Goal: Task Accomplishment & Management: Manage account settings

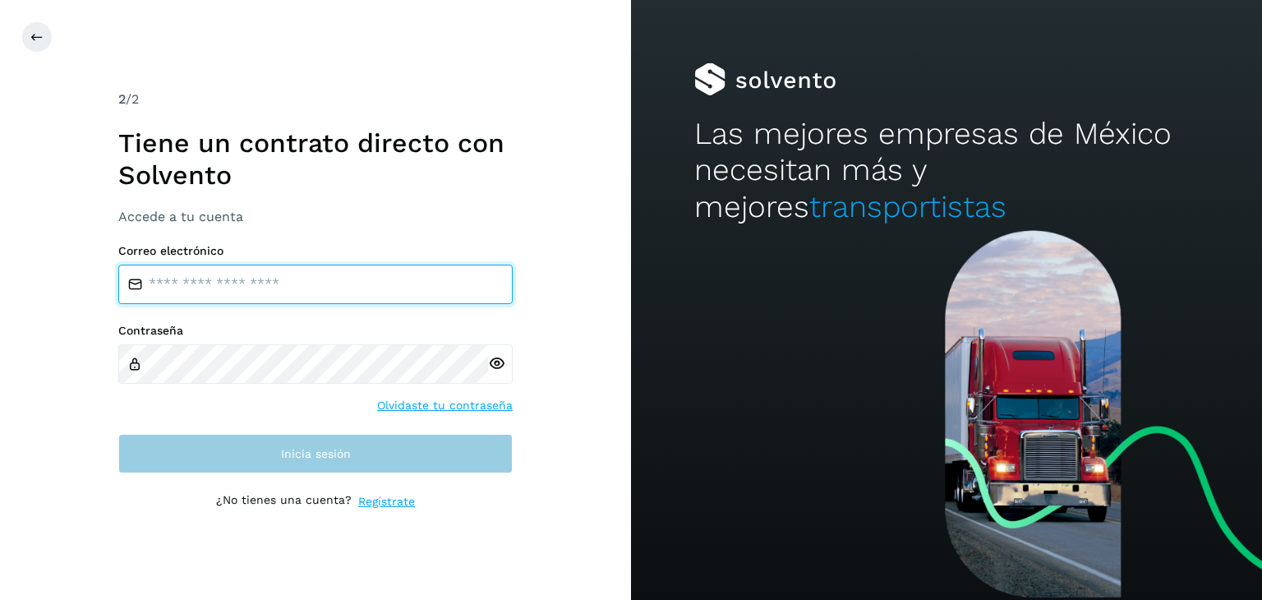
type input "**********"
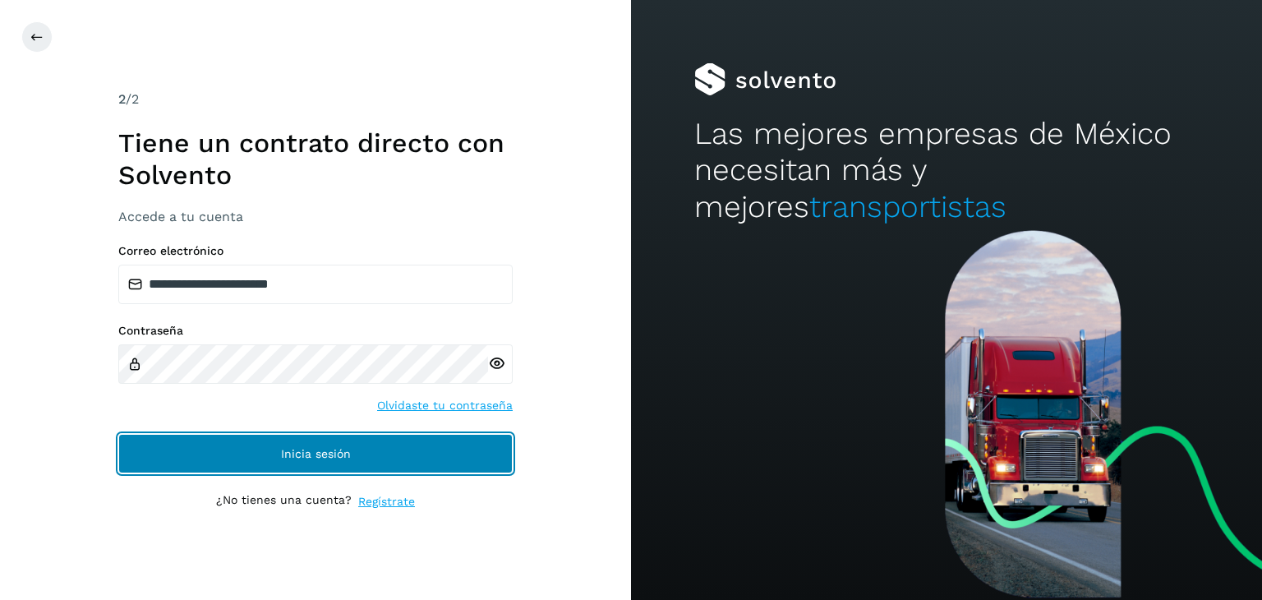
click at [320, 462] on button "Inicia sesión" at bounding box center [315, 453] width 394 height 39
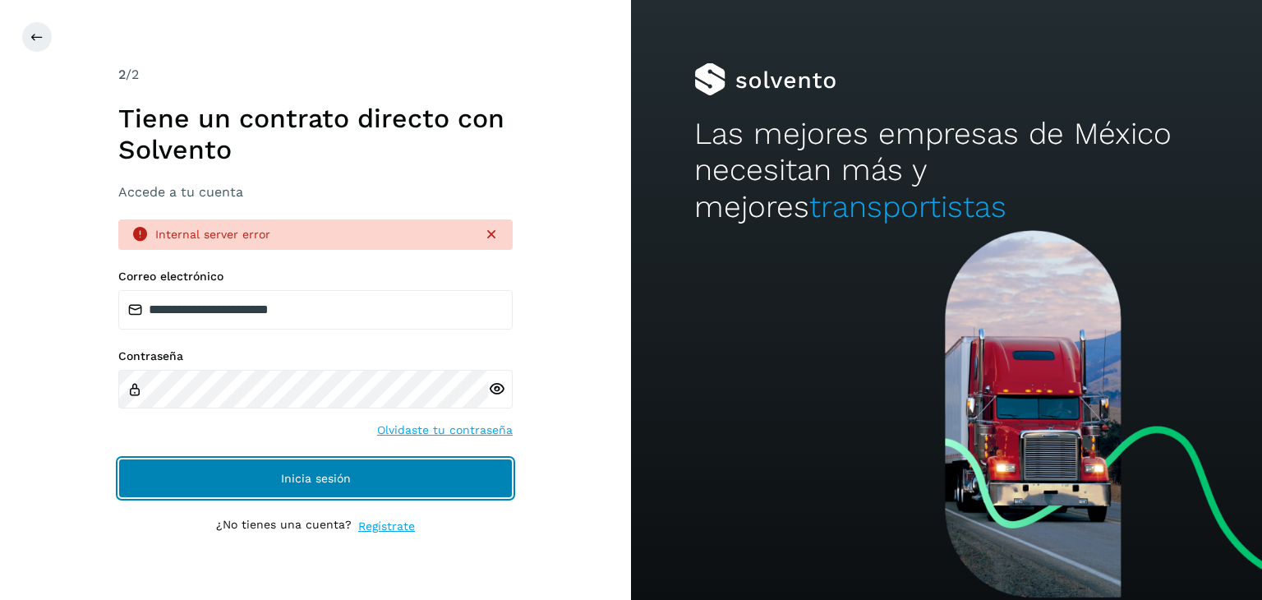
click at [460, 467] on button "Inicia sesión" at bounding box center [315, 477] width 394 height 39
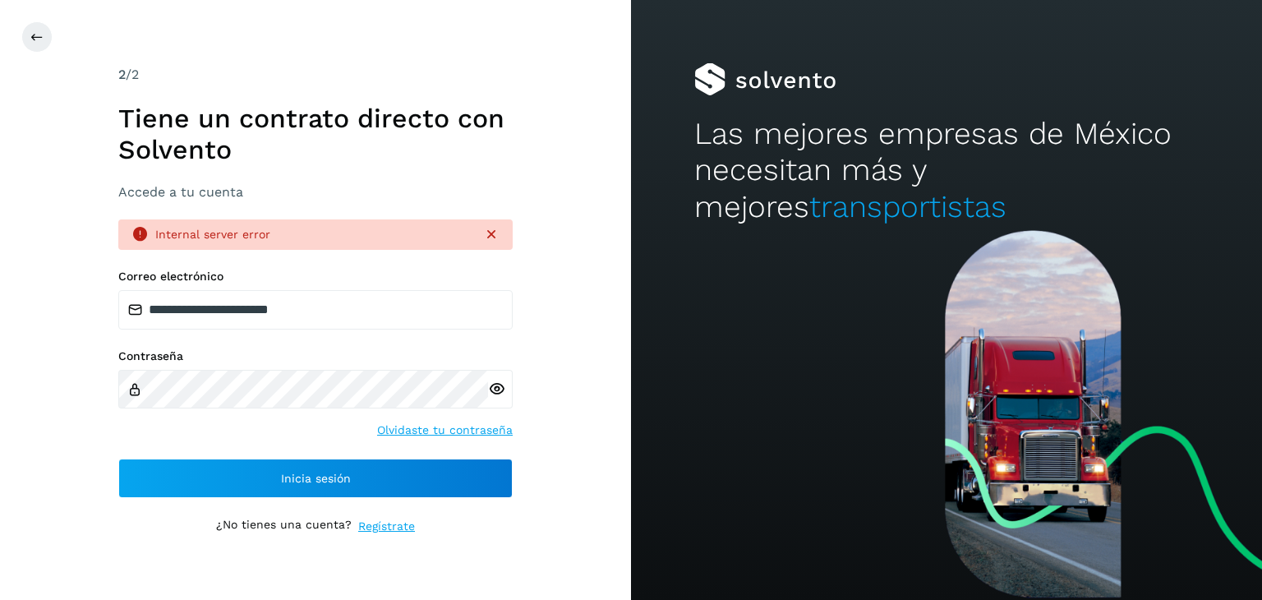
click at [493, 394] on icon at bounding box center [496, 388] width 17 height 17
click at [496, 389] on icon at bounding box center [496, 388] width 17 height 17
click at [496, 388] on icon at bounding box center [496, 388] width 17 height 17
click at [562, 361] on div "**********" at bounding box center [315, 300] width 631 height 600
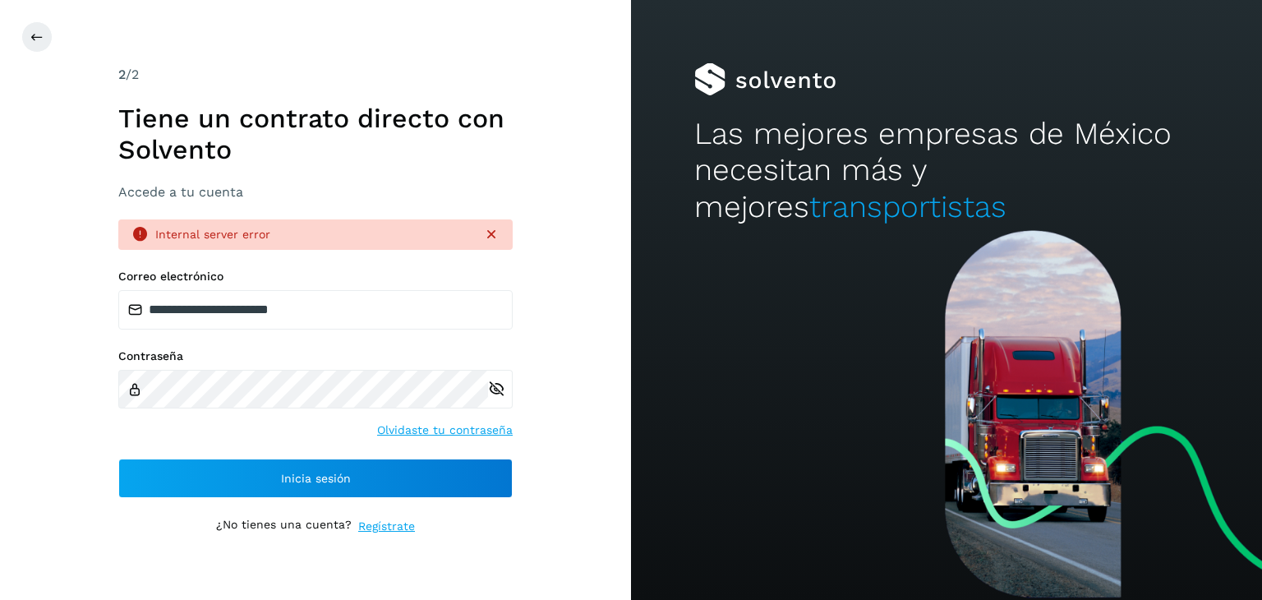
click at [490, 244] on div "Internal server error" at bounding box center [315, 234] width 394 height 30
click at [490, 238] on icon at bounding box center [491, 234] width 16 height 16
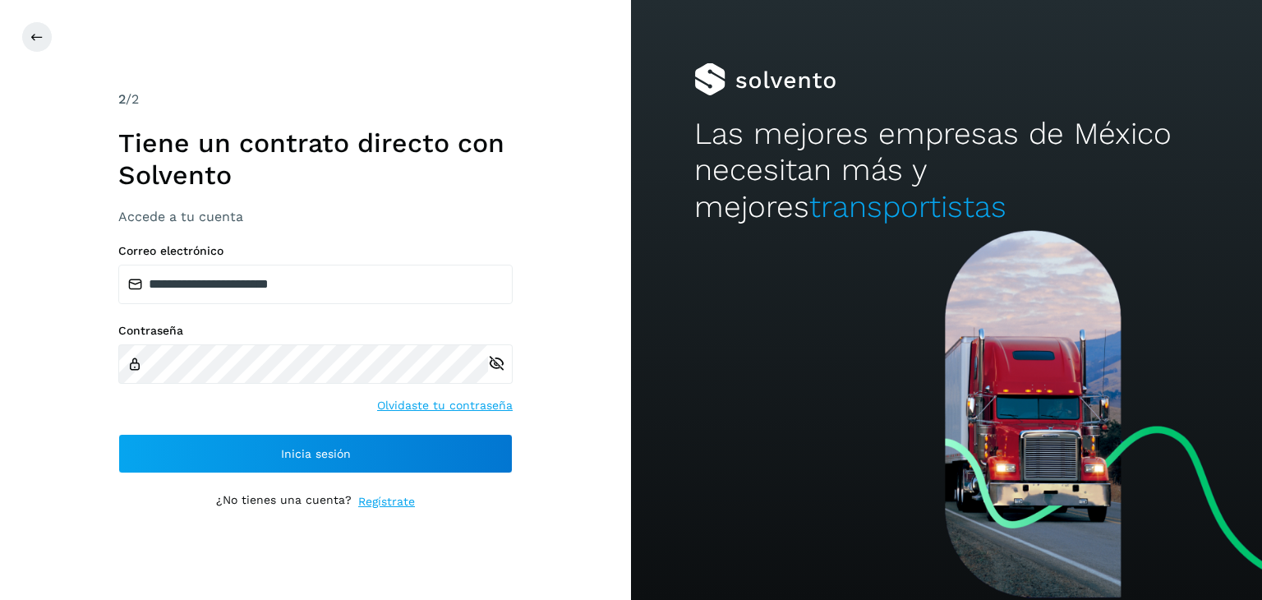
click at [503, 356] on icon at bounding box center [496, 363] width 17 height 17
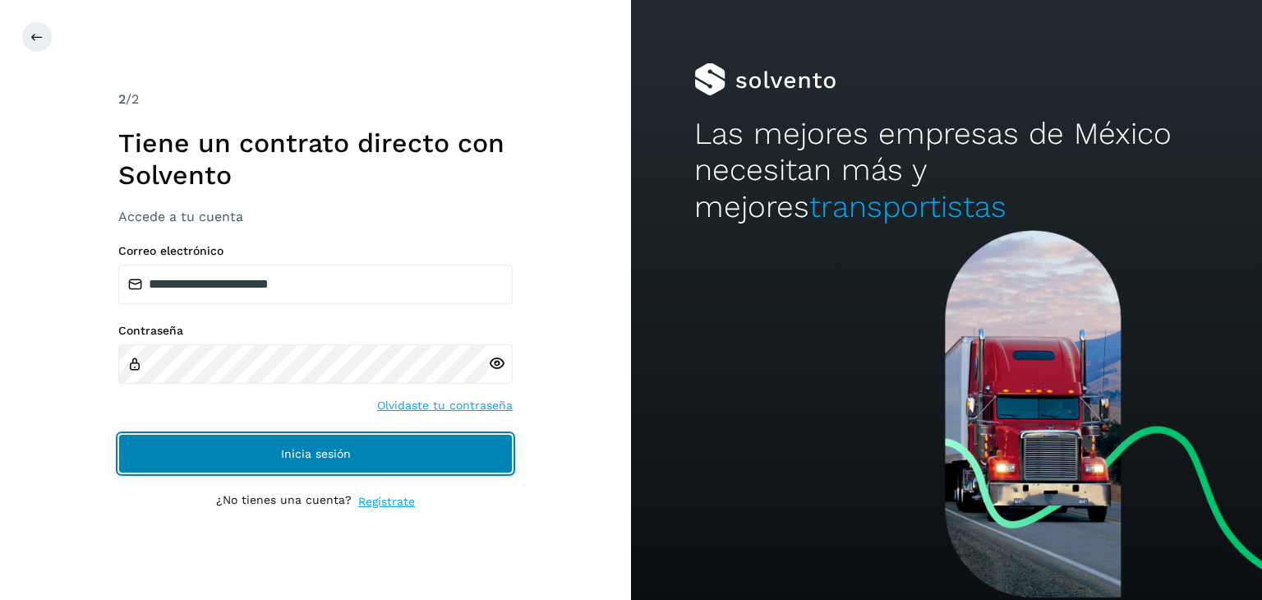
click at [385, 454] on button "Inicia sesión" at bounding box center [315, 453] width 394 height 39
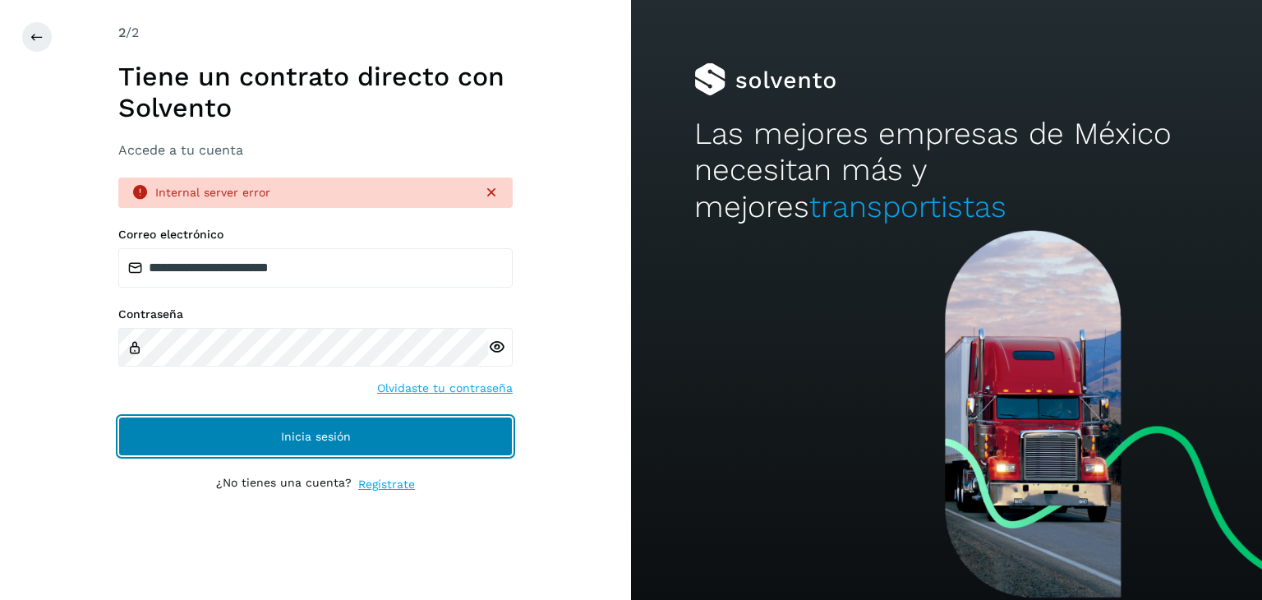
click at [320, 435] on span "Inicia sesión" at bounding box center [316, 437] width 70 height 12
